Goal: Communication & Community: Answer question/provide support

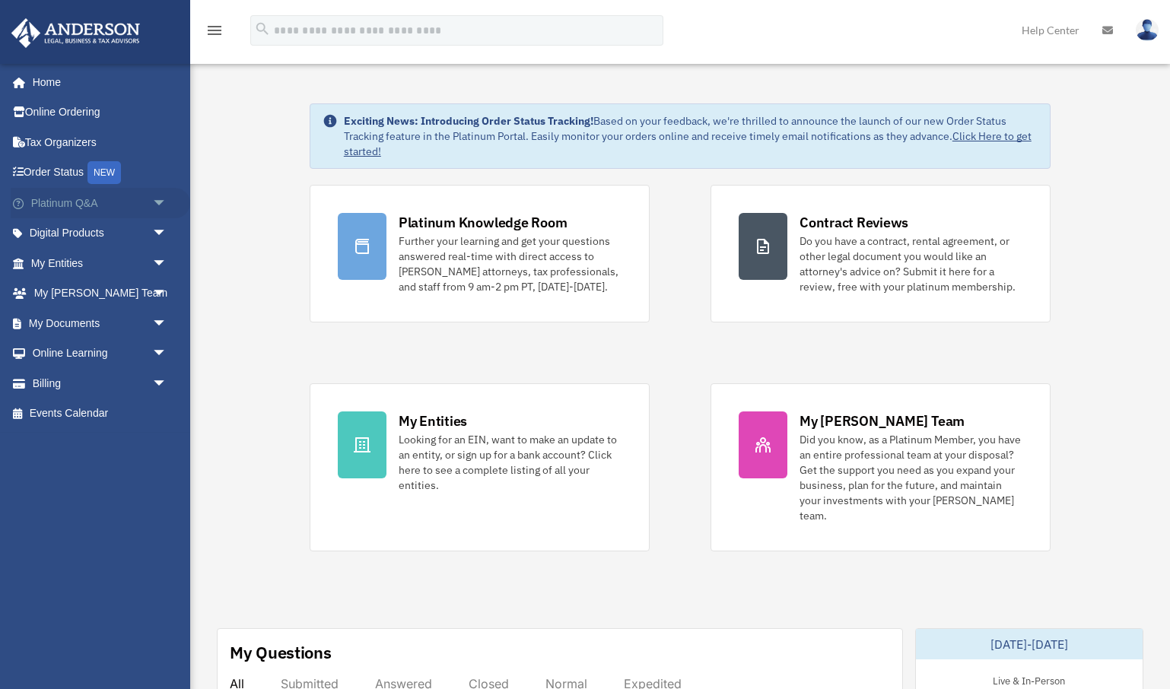
click at [160, 204] on span "arrow_drop_down" at bounding box center [167, 203] width 30 height 31
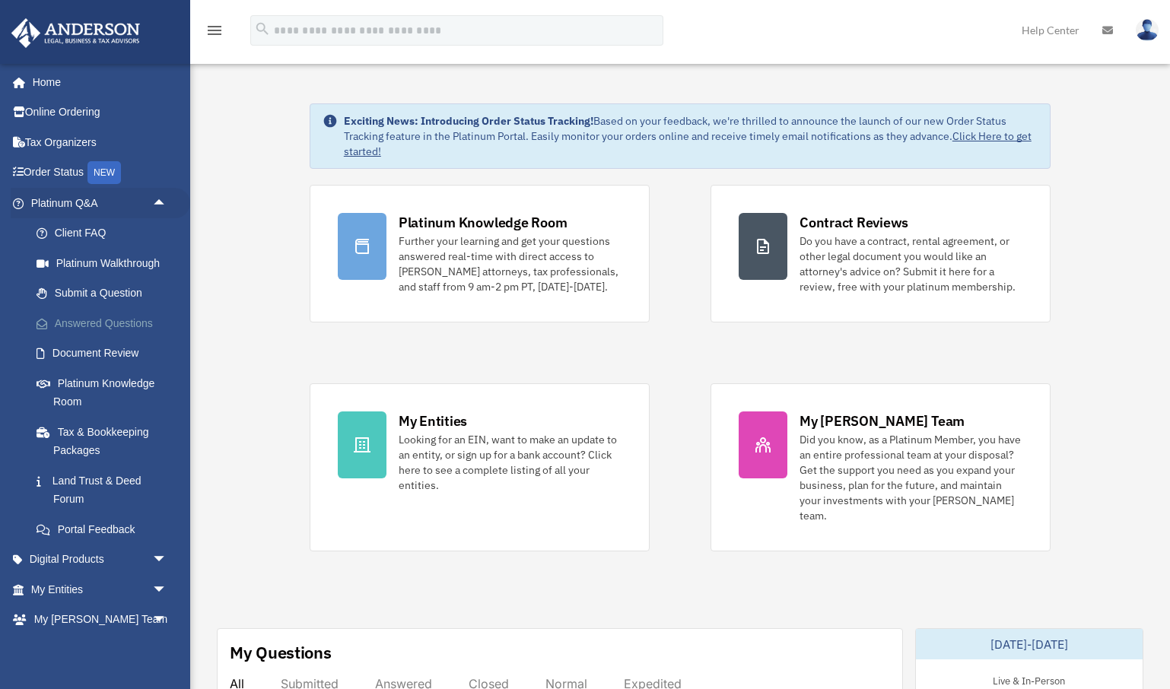
click at [132, 312] on link "Answered Questions" at bounding box center [105, 323] width 169 height 30
click at [125, 320] on link "Answered Questions" at bounding box center [105, 323] width 169 height 30
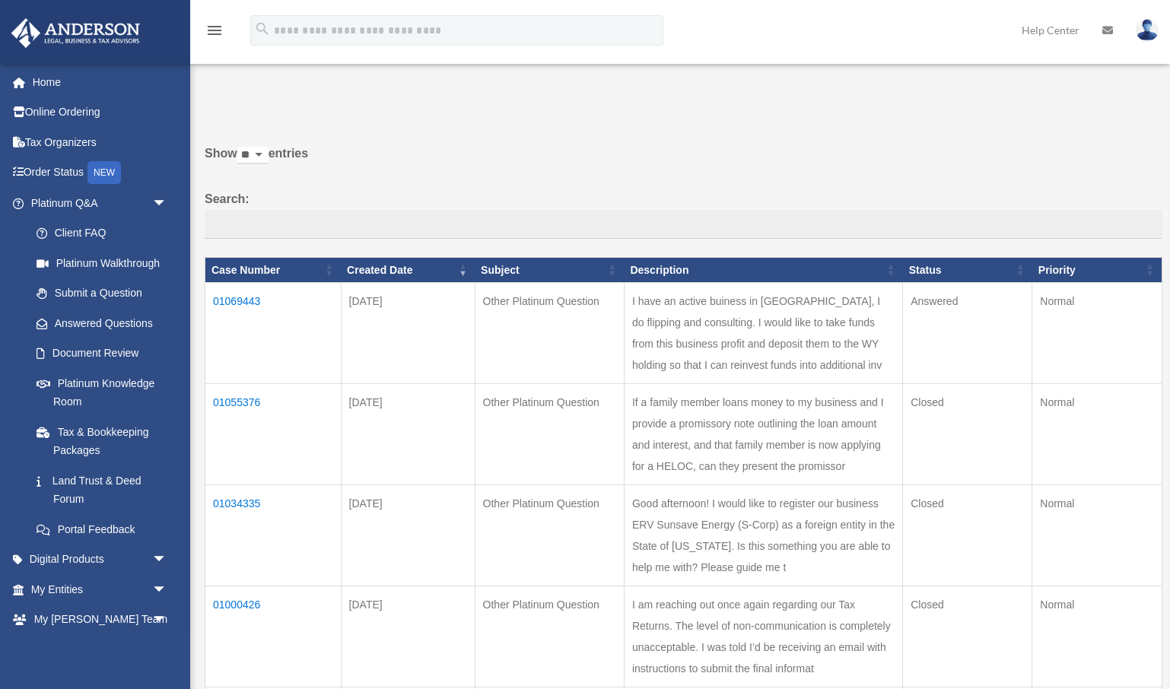
click at [253, 308] on td "01069443" at bounding box center [273, 333] width 136 height 101
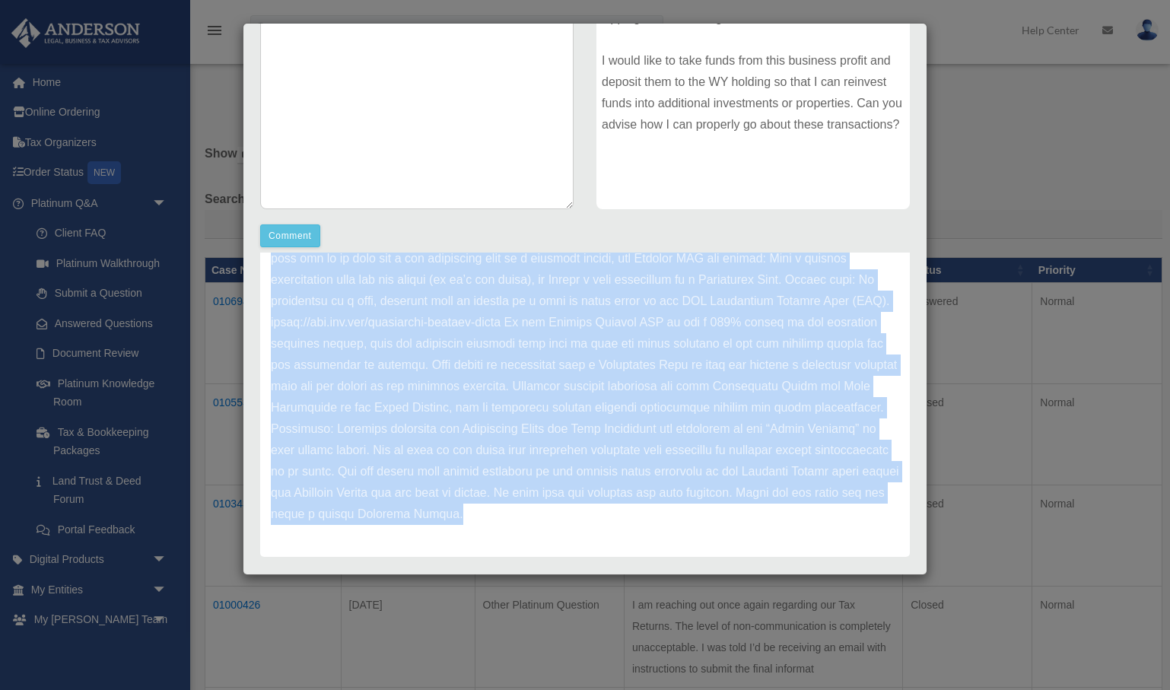
scroll to position [291, 0]
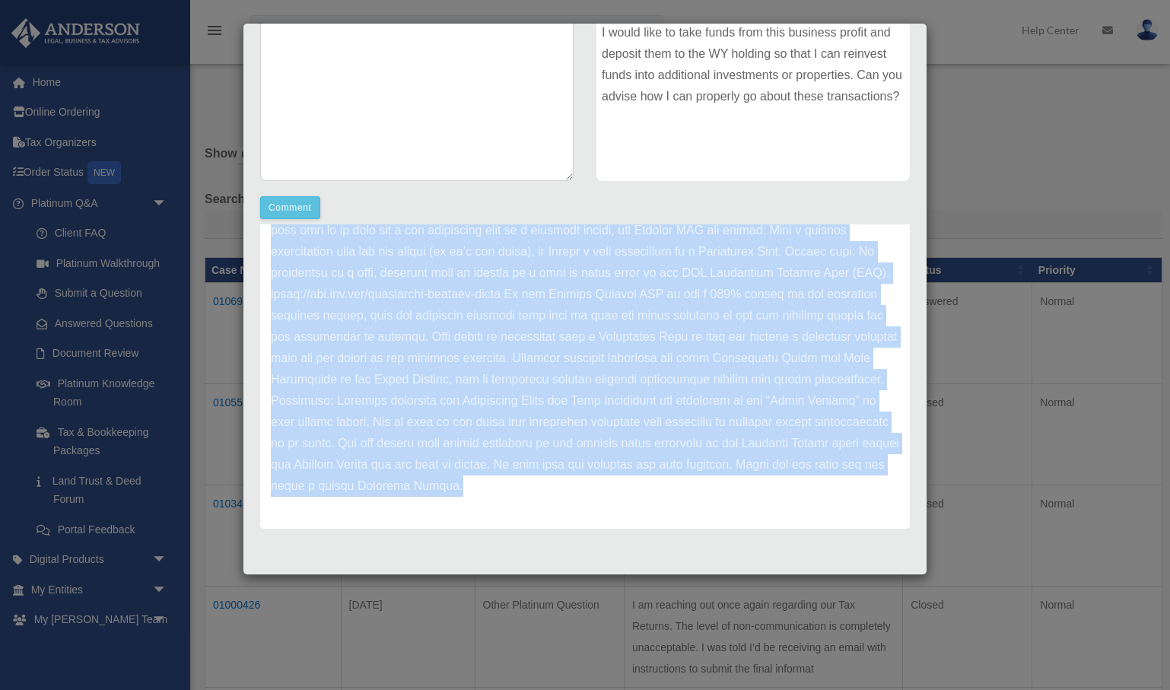
drag, startPoint x: 273, startPoint y: 343, endPoint x: 609, endPoint y: 490, distance: 366.9
click at [609, 490] on p at bounding box center [585, 272] width 628 height 447
copy p "Lorem Ipsum, Dolor sit ame consectetu adip elitsedd eiusmod tem Incididu Utlabo…"
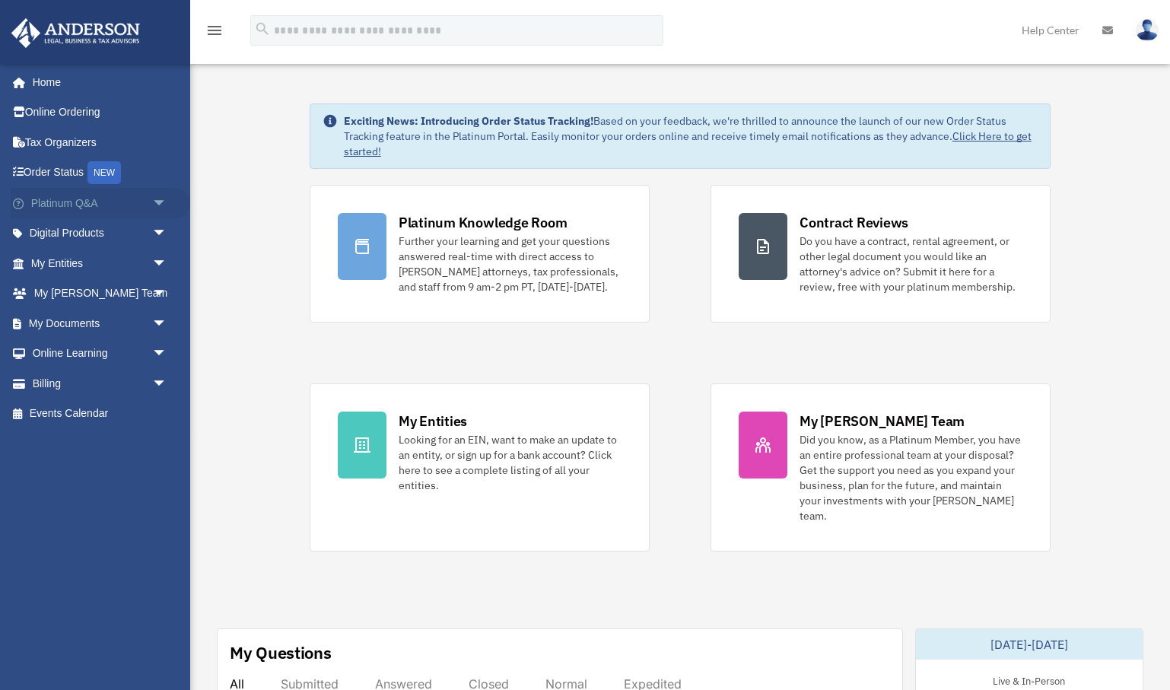
click at [161, 203] on span "arrow_drop_down" at bounding box center [167, 203] width 30 height 31
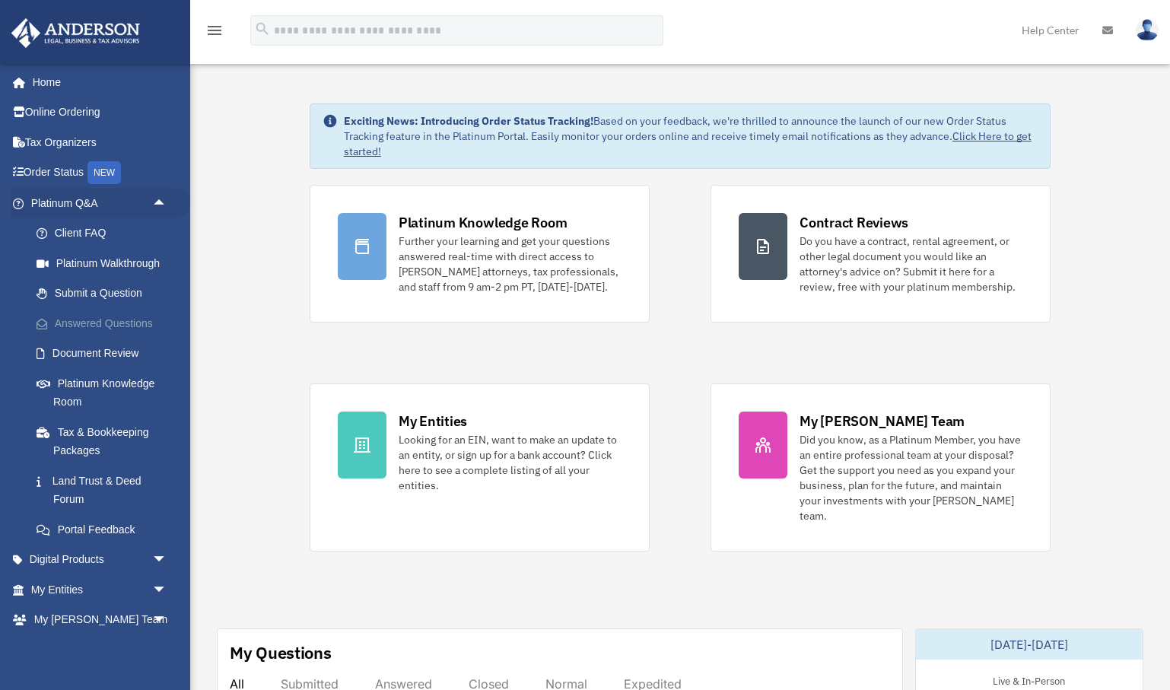
click at [122, 314] on link "Answered Questions" at bounding box center [105, 323] width 169 height 30
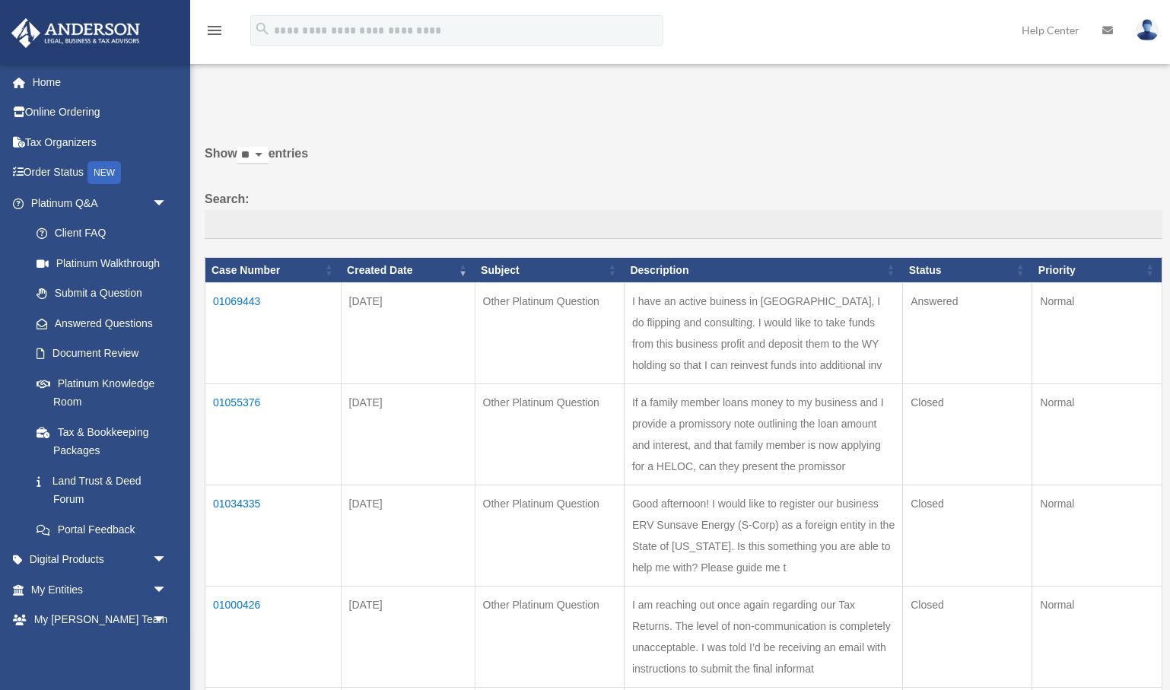
click at [250, 310] on td "01069443" at bounding box center [273, 333] width 136 height 101
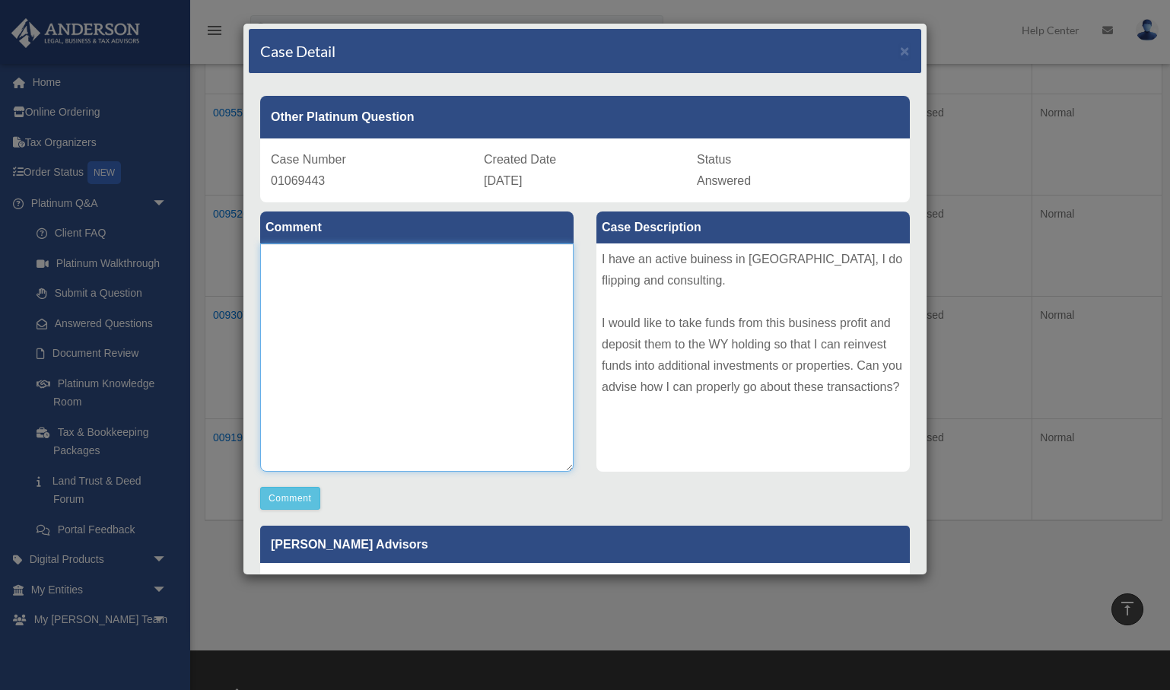
click at [447, 312] on textarea at bounding box center [416, 357] width 313 height 228
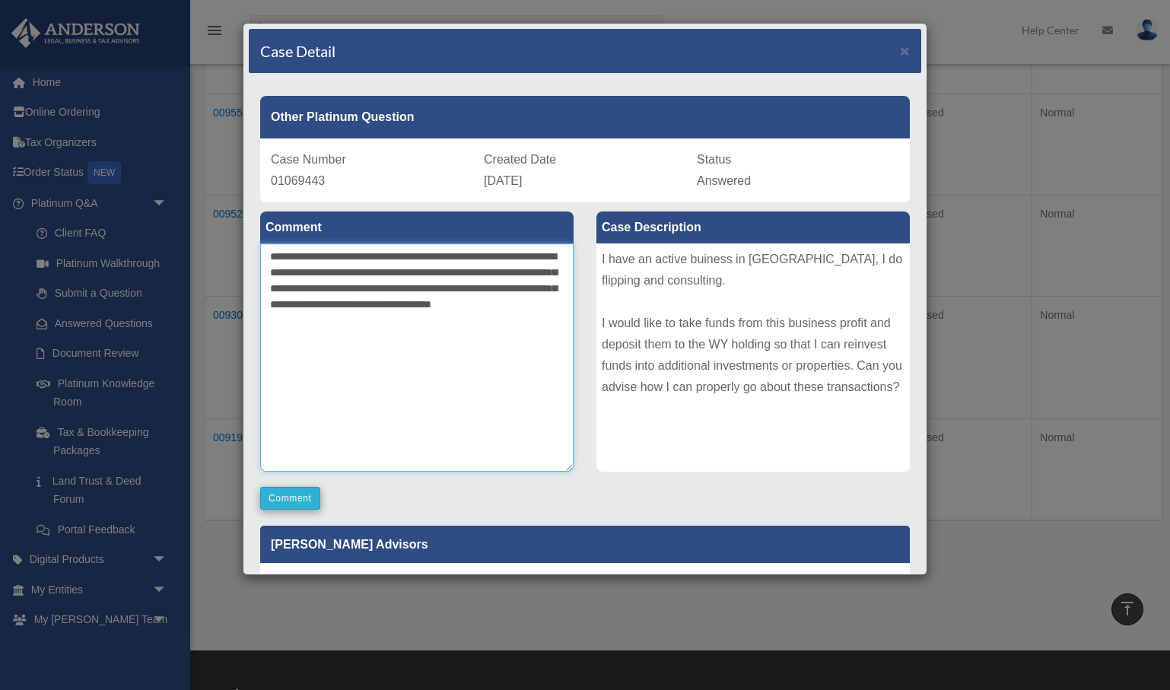
type textarea "**********"
click at [304, 496] on button "Comment" at bounding box center [290, 498] width 60 height 23
